Goal: Find specific page/section: Find specific page/section

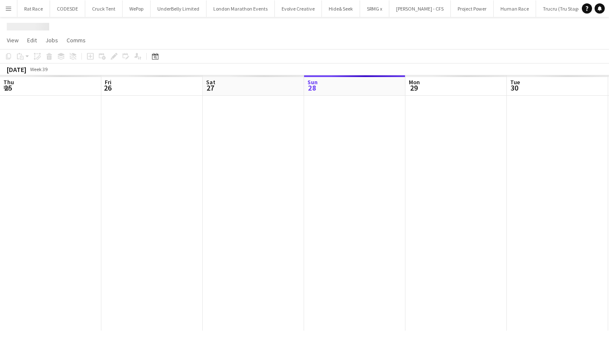
scroll to position [0, 203]
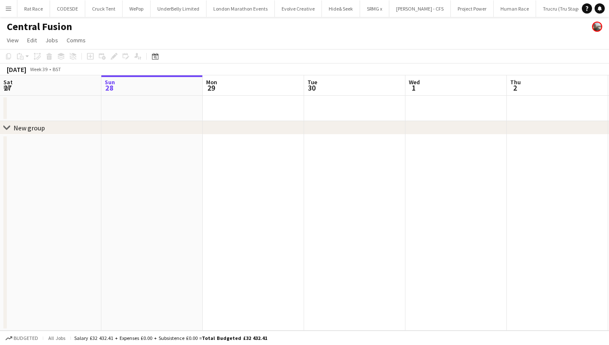
click at [11, 13] on button "Menu" at bounding box center [8, 8] width 17 height 17
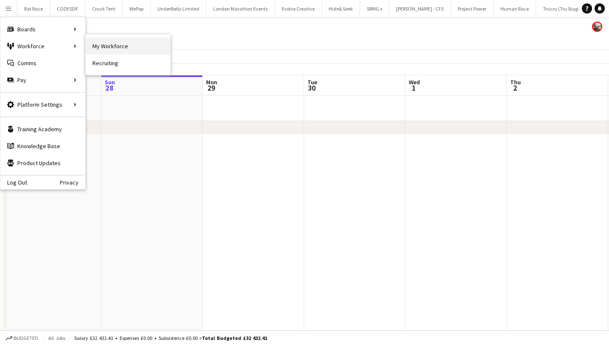
click at [92, 44] on link "My Workforce" at bounding box center [128, 46] width 85 height 17
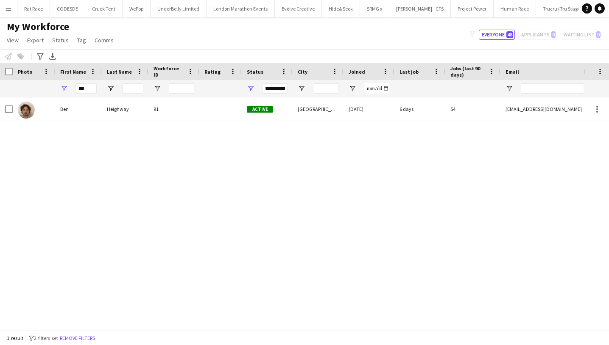
drag, startPoint x: 98, startPoint y: 87, endPoint x: -8, endPoint y: 45, distance: 113.8
click at [0, 45] on html "Menu Boards Boards Boards All jobs Status Workforce Workforce My Workforce Recr…" at bounding box center [304, 172] width 609 height 345
click at [85, 85] on input "***" at bounding box center [85, 89] width 21 height 10
click at [90, 89] on input "***" at bounding box center [85, 89] width 21 height 10
type input "*"
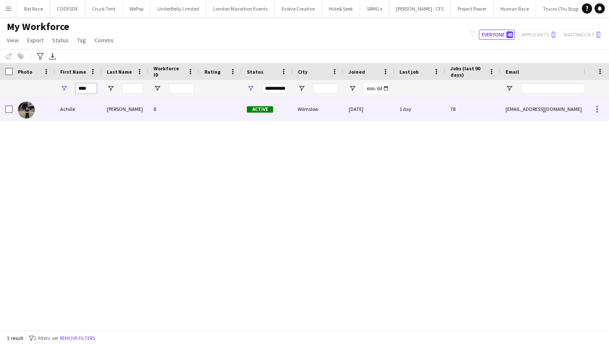
type input "*******"
drag, startPoint x: 89, startPoint y: 93, endPoint x: 114, endPoint y: 114, distance: 31.6
click at [113, 114] on div "[PERSON_NAME]" at bounding box center [125, 108] width 47 height 23
click at [127, 112] on div "[PERSON_NAME]" at bounding box center [125, 108] width 47 height 23
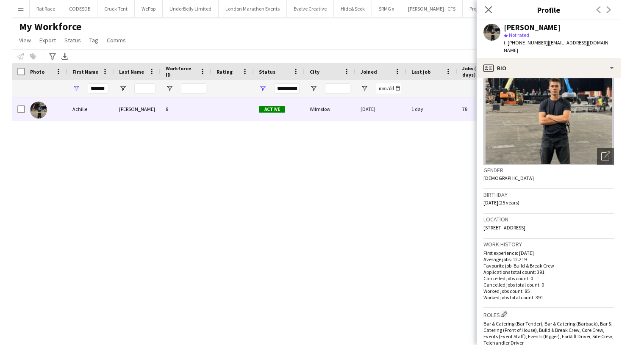
scroll to position [48, 0]
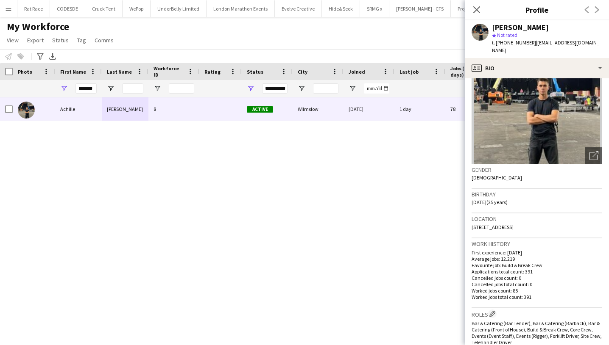
drag, startPoint x: 536, startPoint y: 296, endPoint x: 469, endPoint y: 259, distance: 76.7
click at [469, 259] on app-crew-profile-bio "Open photos pop-in Gender [DEMOGRAPHIC_DATA] Birthday [DEMOGRAPHIC_DATA] (25 ye…" at bounding box center [537, 211] width 144 height 267
copy div "Average jobs: 12.219 Favourite job: Build & Break Crew Applications total count…"
